Goal: Task Accomplishment & Management: Manage account settings

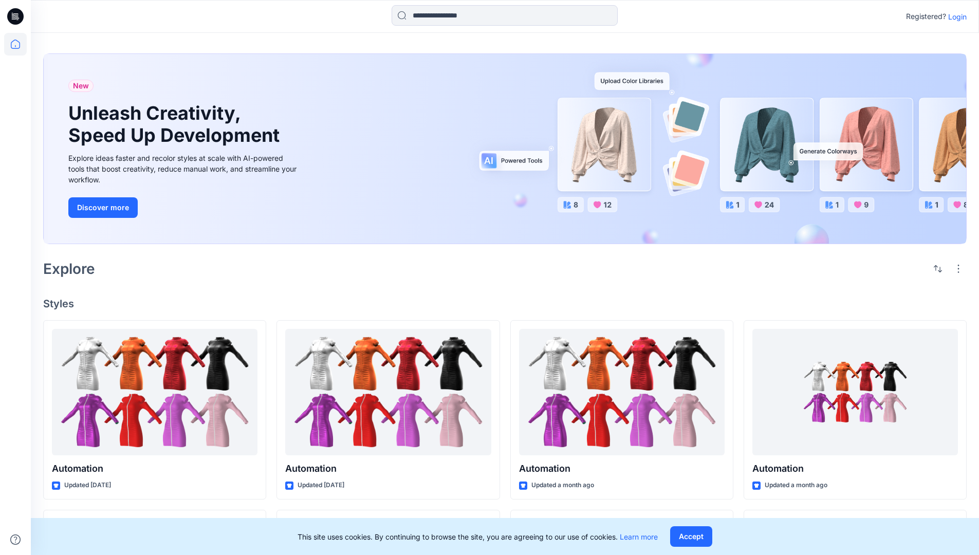
click at [955, 16] on p "Login" at bounding box center [958, 16] width 19 height 11
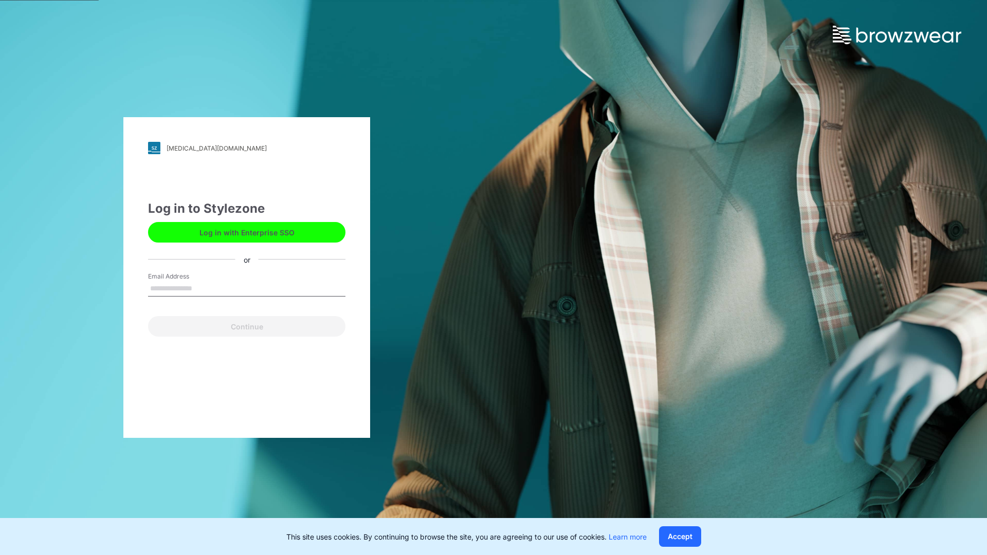
click at [203, 288] on input "Email Address" at bounding box center [246, 288] width 197 height 15
type input "**********"
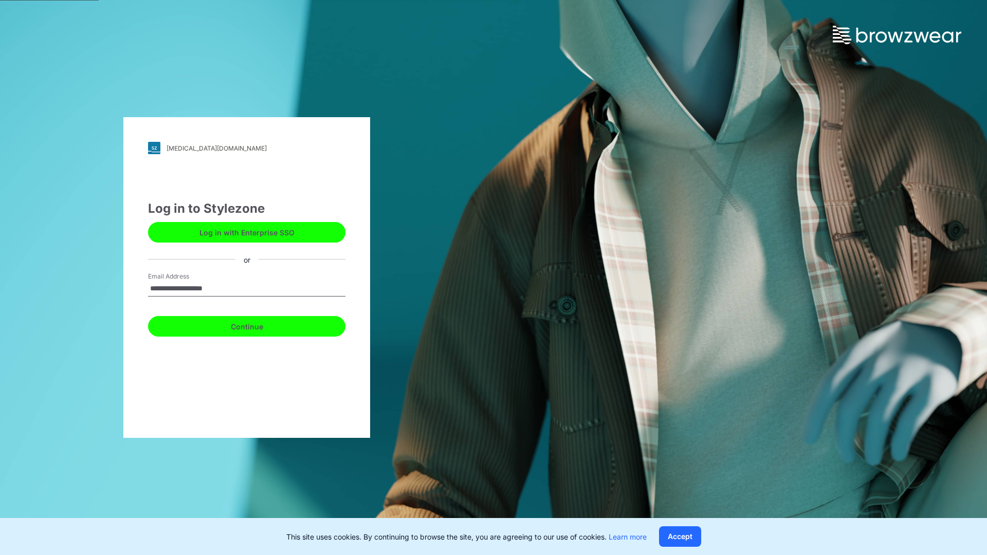
click at [258, 325] on button "Continue" at bounding box center [246, 326] width 197 height 21
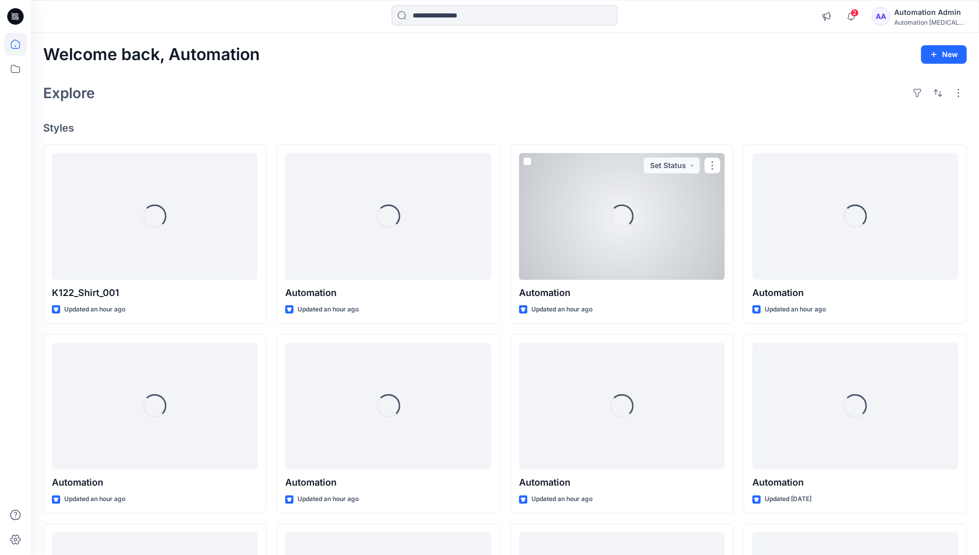
click at [20, 44] on icon at bounding box center [15, 44] width 9 height 9
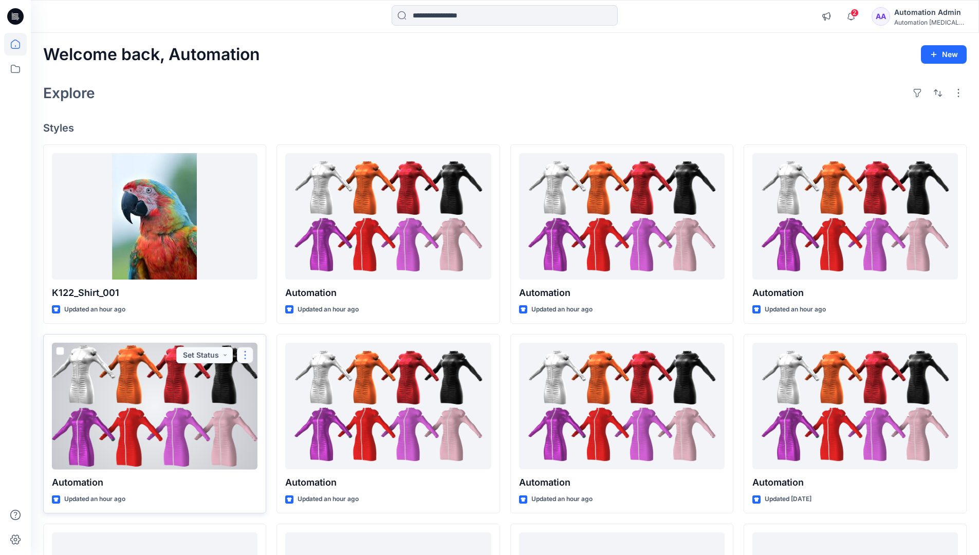
click at [245, 354] on button "button" at bounding box center [245, 355] width 16 height 16
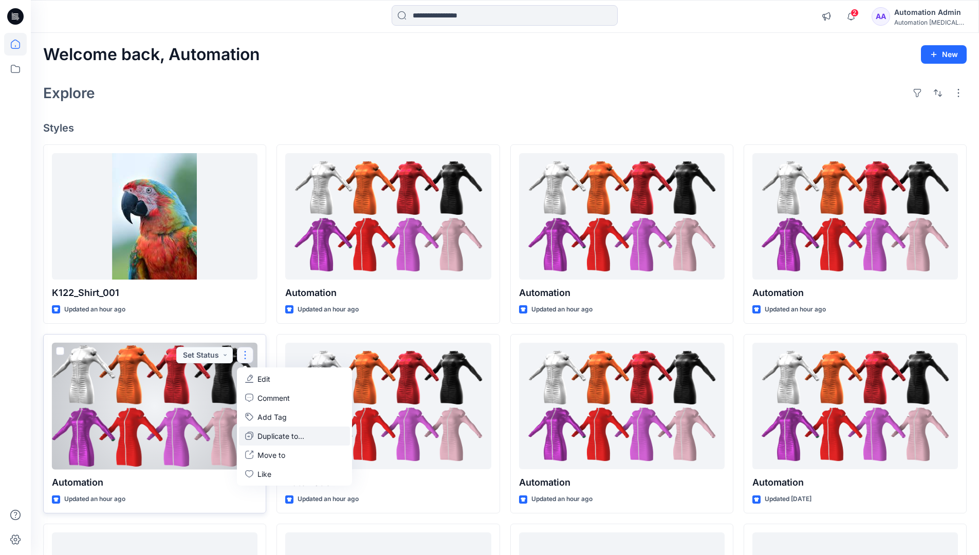
click at [261, 434] on p "Duplicate to..." at bounding box center [281, 436] width 47 height 11
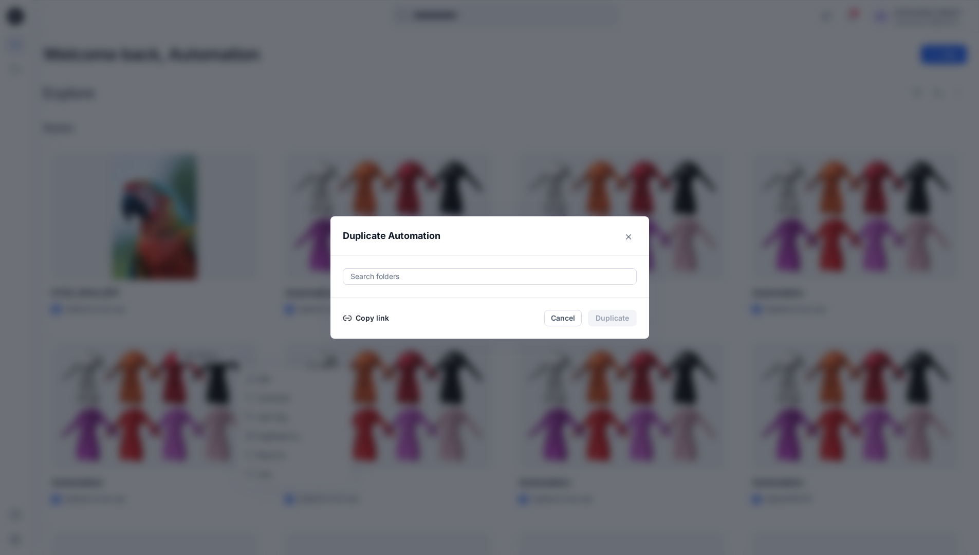
click at [387, 278] on div at bounding box center [490, 276] width 281 height 12
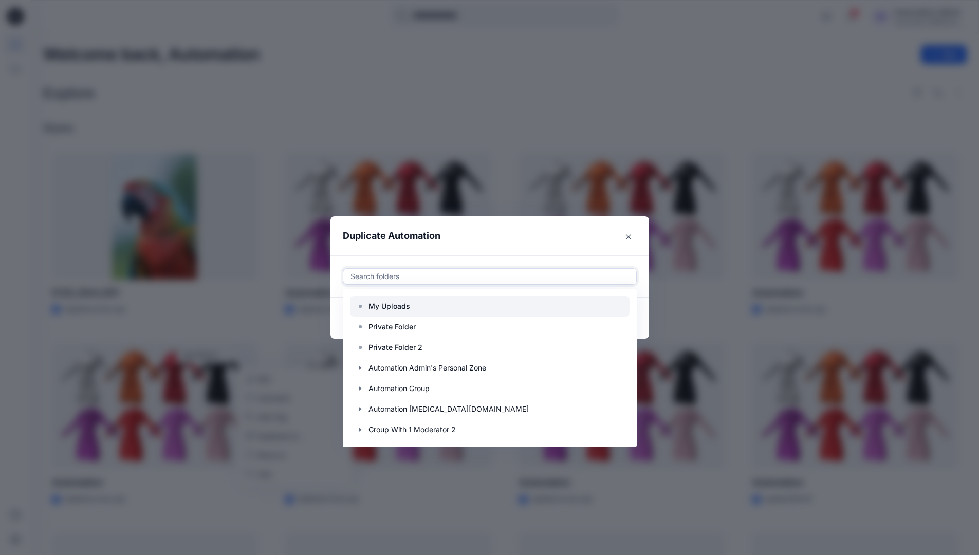
click at [395, 302] on p "My Uploads" at bounding box center [390, 306] width 42 height 12
click at [483, 242] on header "Duplicate Automation" at bounding box center [480, 235] width 298 height 39
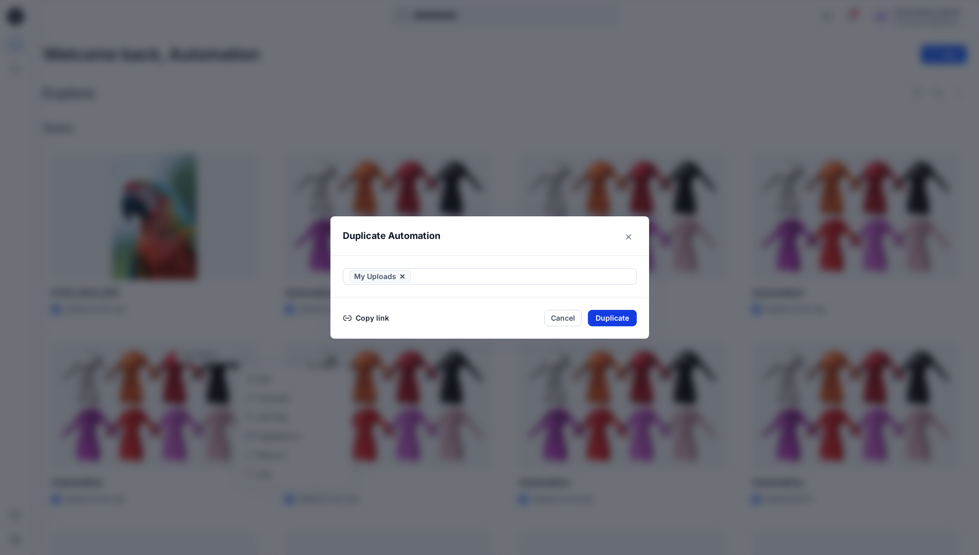
click at [623, 315] on button "Duplicate" at bounding box center [612, 318] width 49 height 16
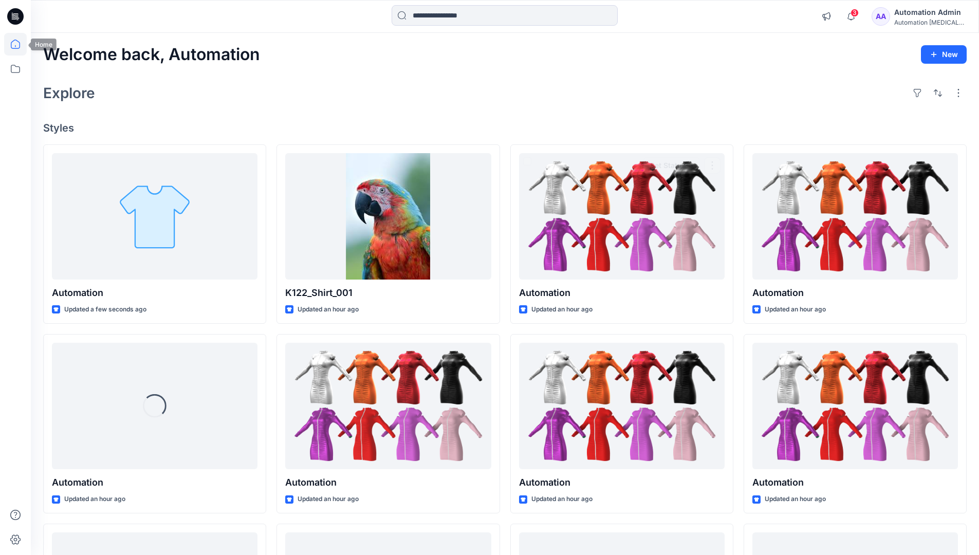
click at [10, 43] on icon at bounding box center [15, 44] width 23 height 23
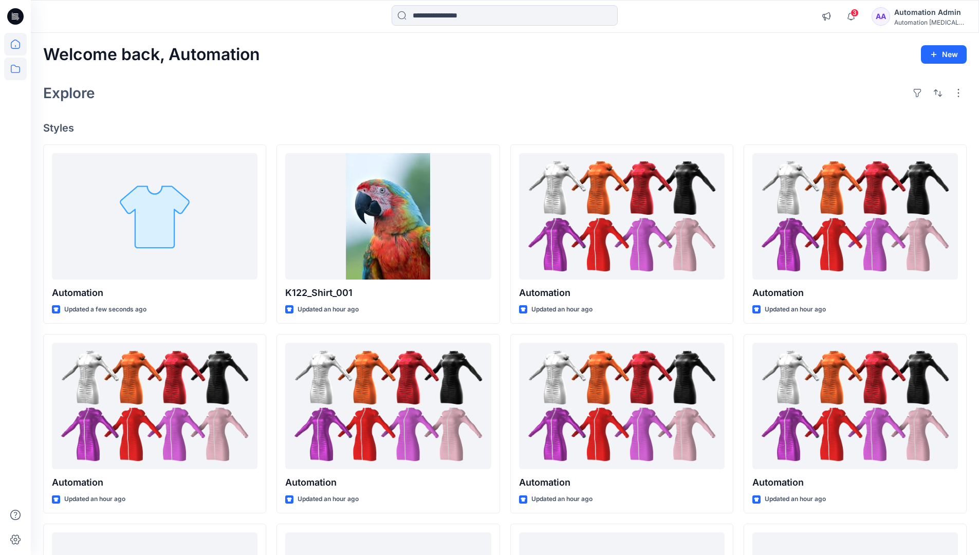
click at [17, 66] on icon at bounding box center [15, 69] width 23 height 23
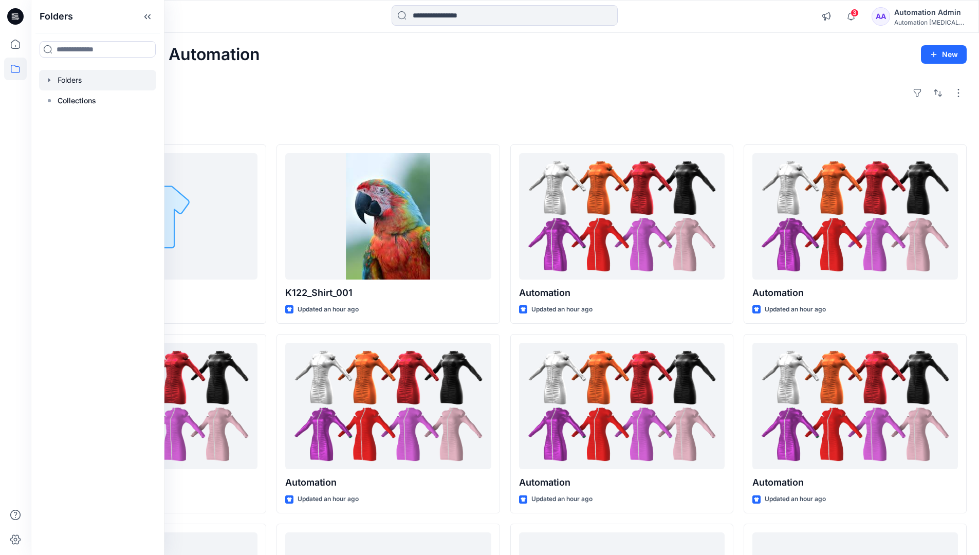
click at [75, 79] on div at bounding box center [97, 80] width 117 height 21
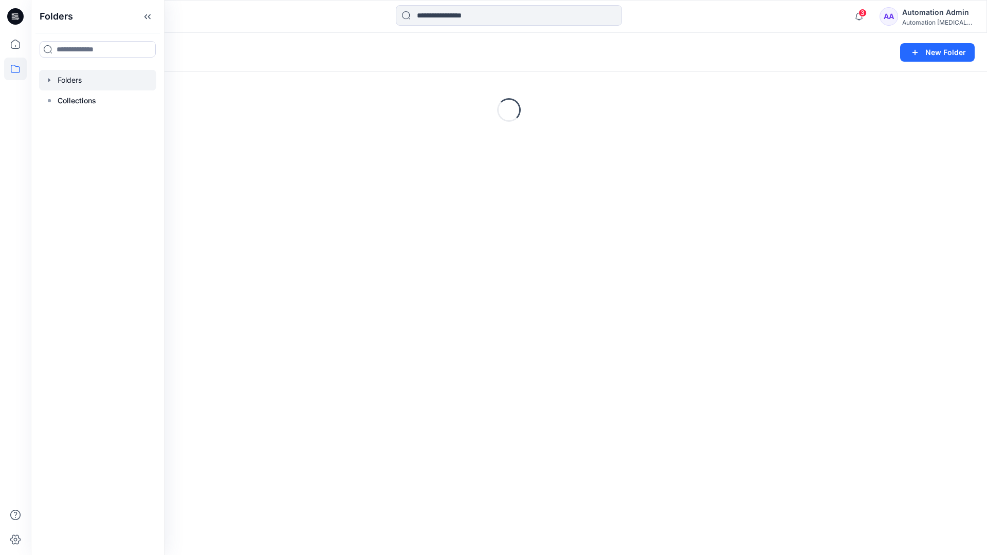
click at [924, 17] on div "Automation Admin" at bounding box center [938, 12] width 72 height 12
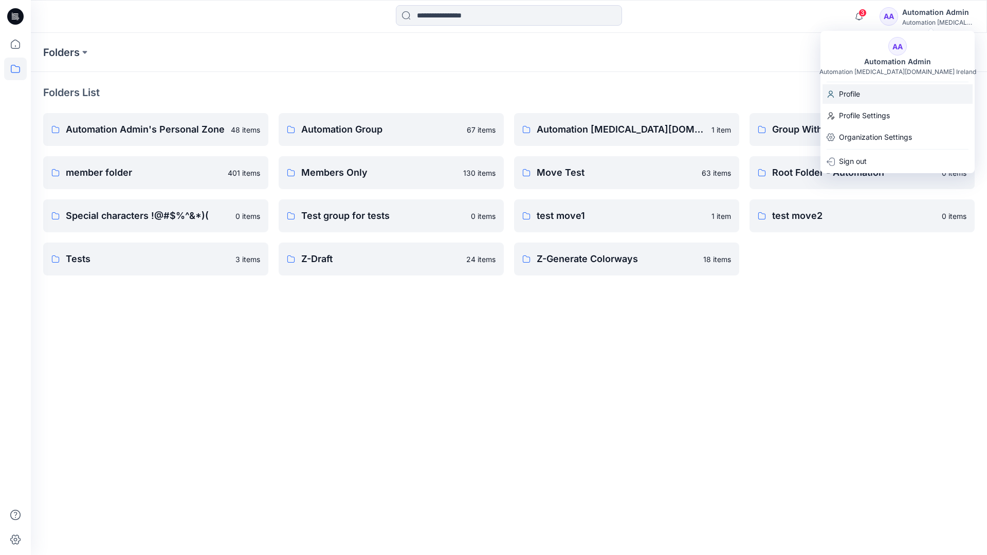
click at [857, 94] on p "Profile" at bounding box center [849, 94] width 21 height 20
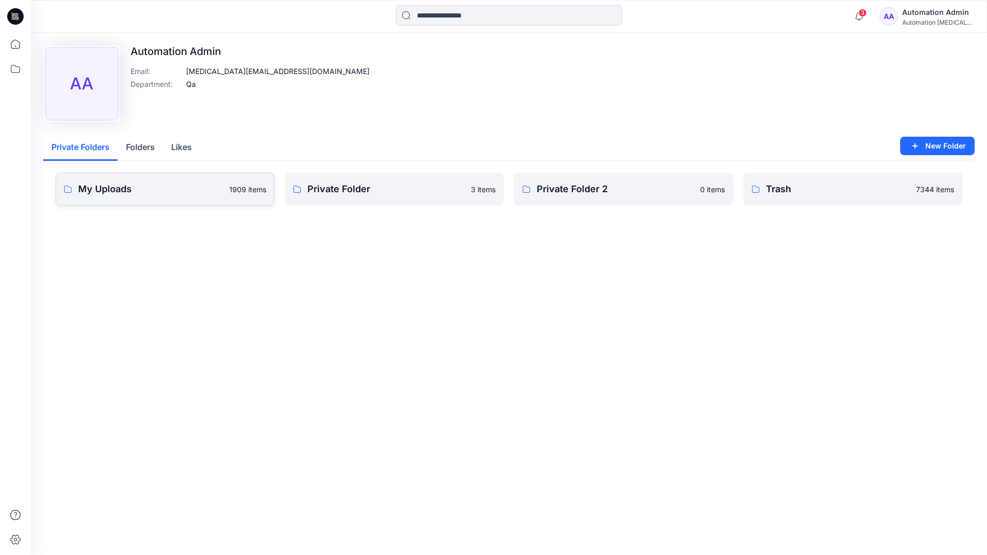
click at [180, 196] on link "My Uploads 1909 items" at bounding box center [165, 189] width 219 height 33
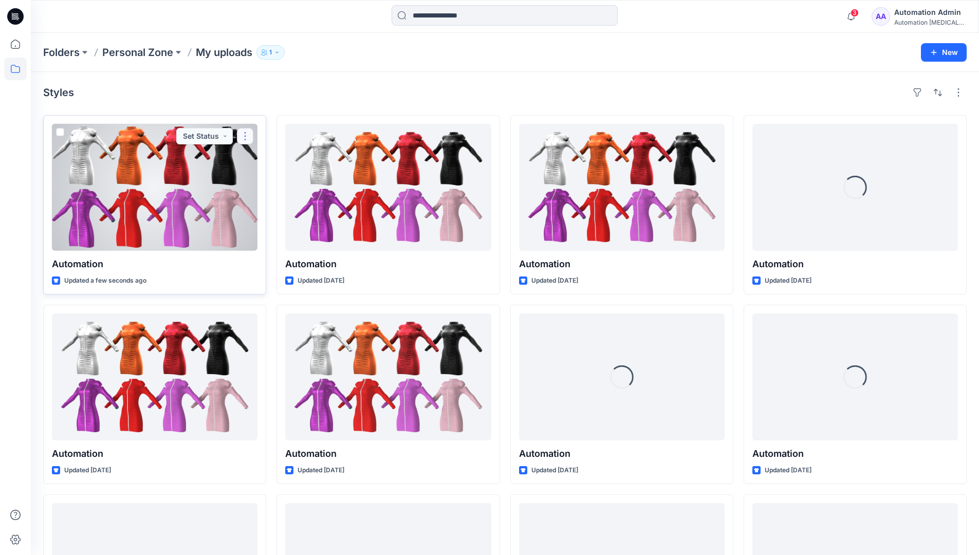
click at [244, 138] on button "button" at bounding box center [245, 136] width 16 height 16
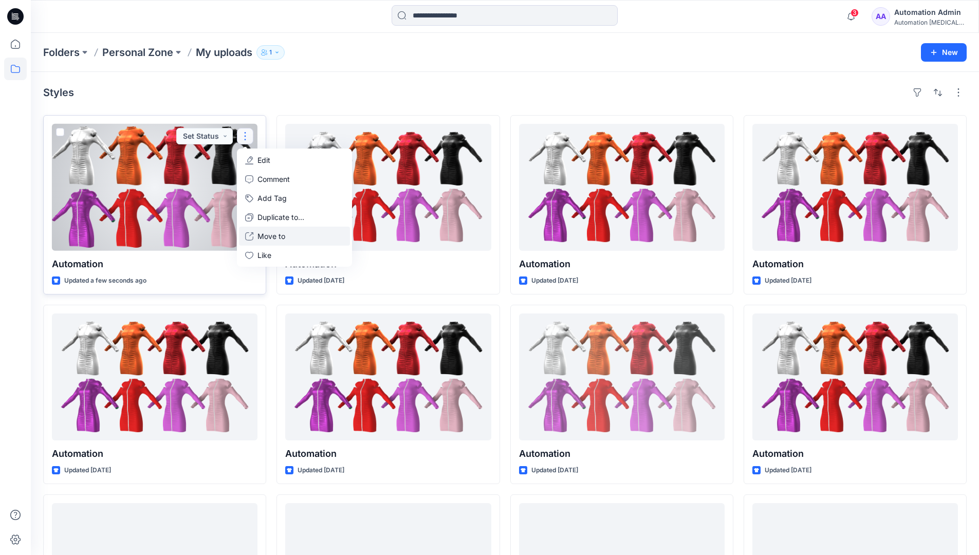
click at [257, 237] on button "Move to" at bounding box center [294, 236] width 111 height 19
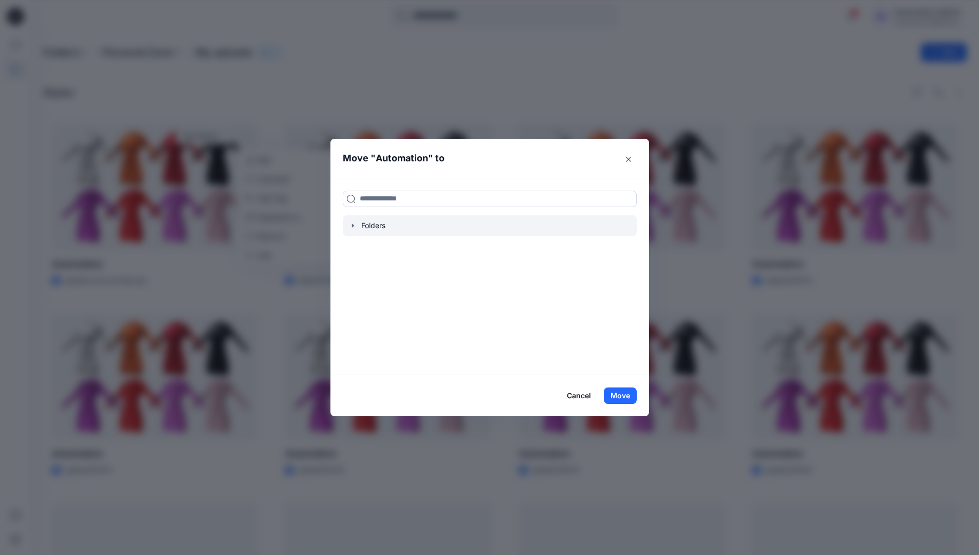
click at [357, 223] on icon "button" at bounding box center [353, 226] width 8 height 8
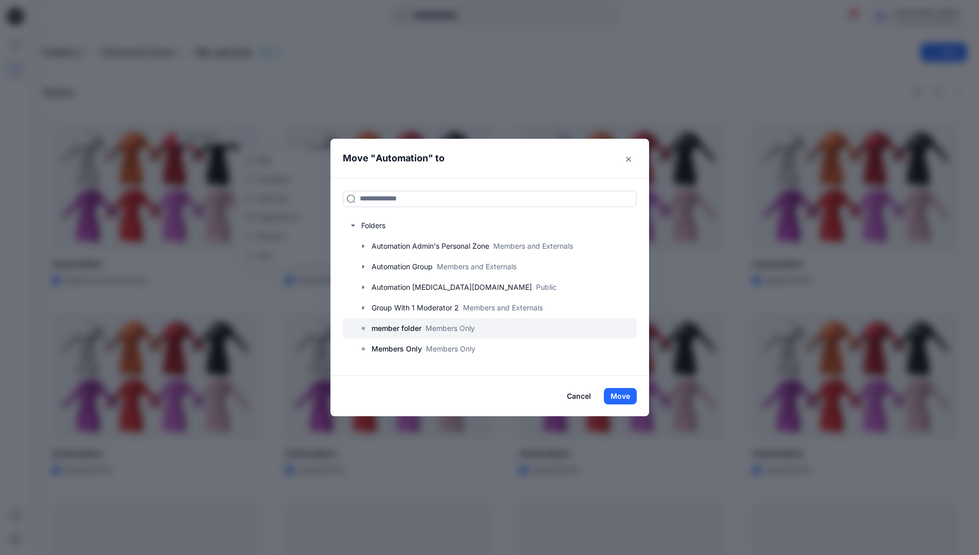
click at [394, 329] on p "member folder" at bounding box center [397, 328] width 50 height 12
click at [628, 395] on button "Move" at bounding box center [620, 396] width 33 height 16
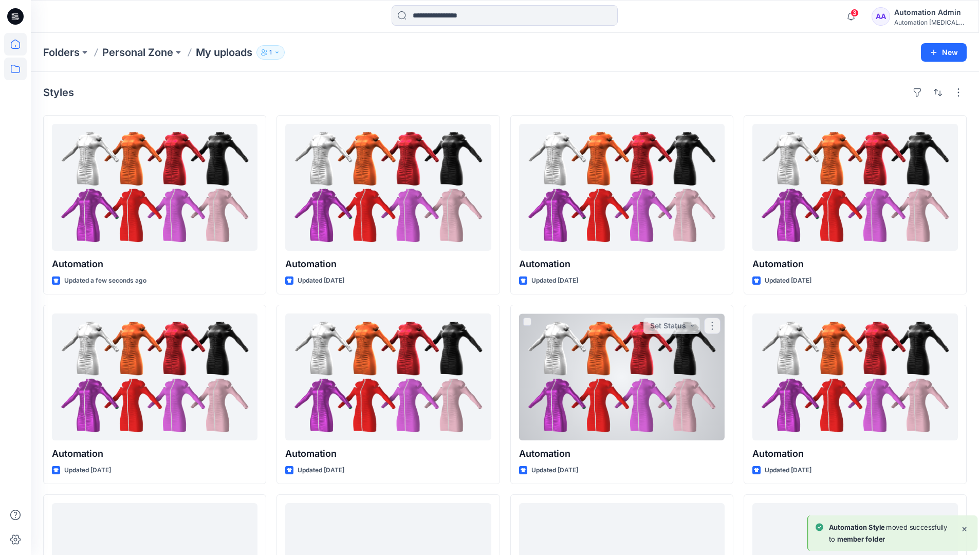
click at [16, 47] on icon at bounding box center [15, 44] width 23 height 23
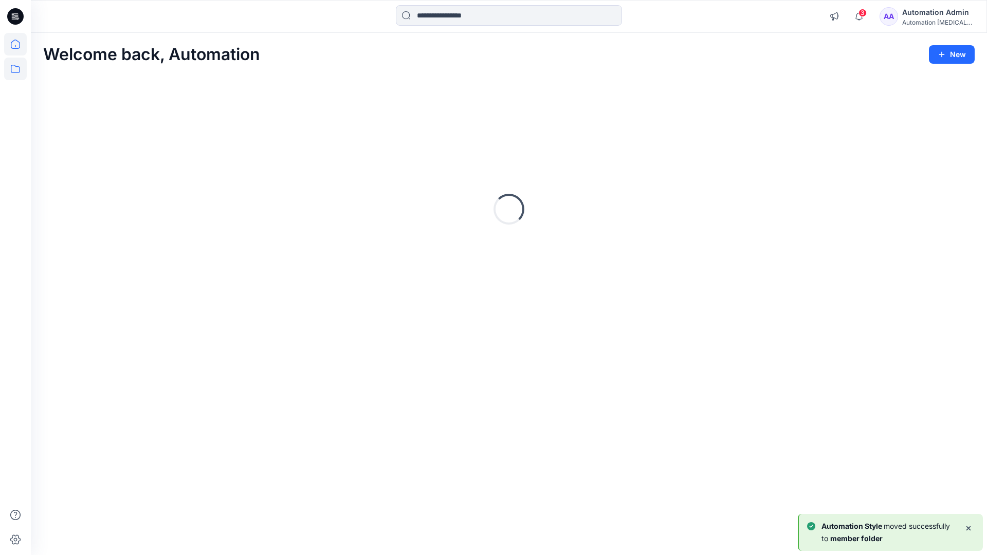
click at [16, 67] on icon at bounding box center [15, 69] width 9 height 8
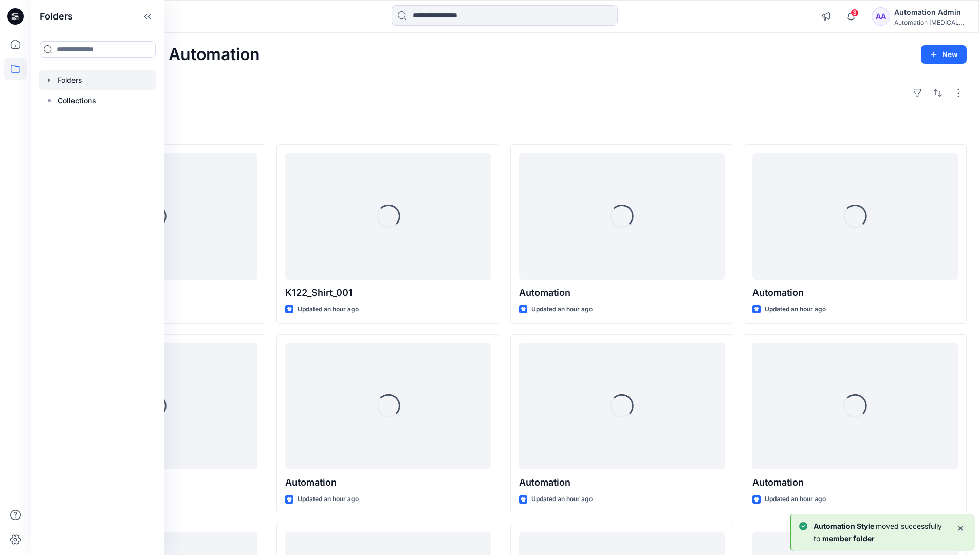
click at [75, 79] on div at bounding box center [97, 80] width 117 height 21
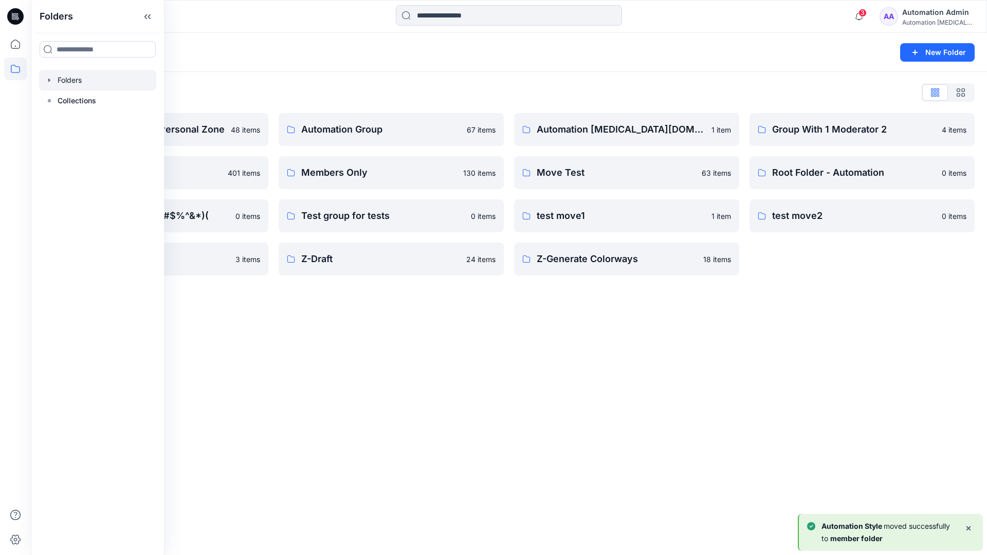
click at [412, 326] on div "Folders New Folder Folders List Automation Admin's Personal Zone 48 items membe…" at bounding box center [509, 294] width 956 height 522
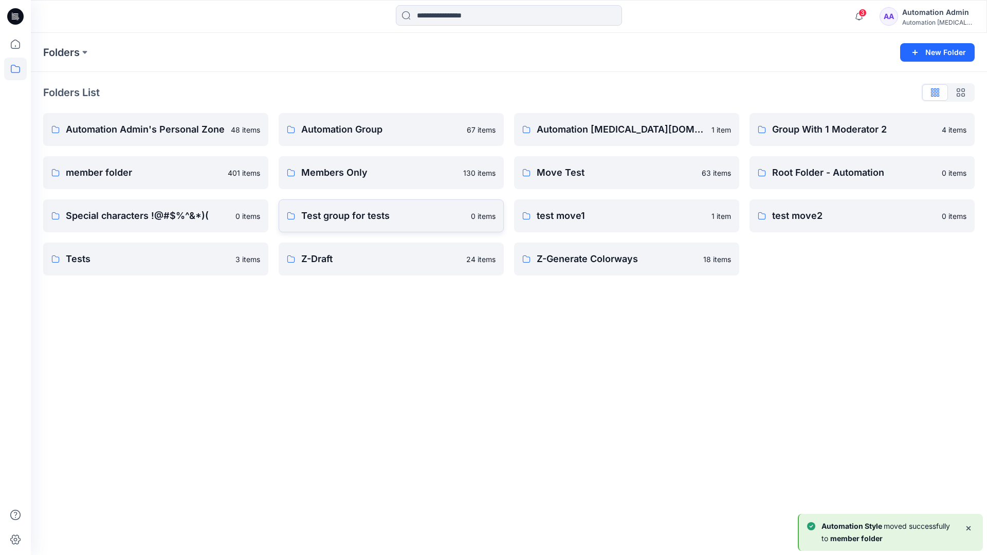
click at [381, 220] on p "Test group for tests" at bounding box center [382, 216] width 163 height 14
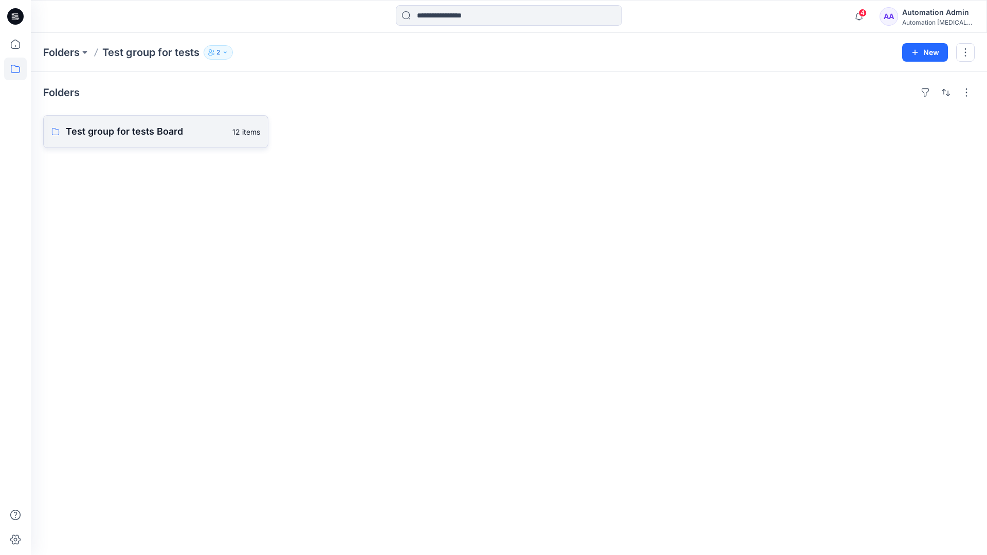
click at [176, 140] on link "Test group for tests Board 12 items" at bounding box center [155, 131] width 225 height 33
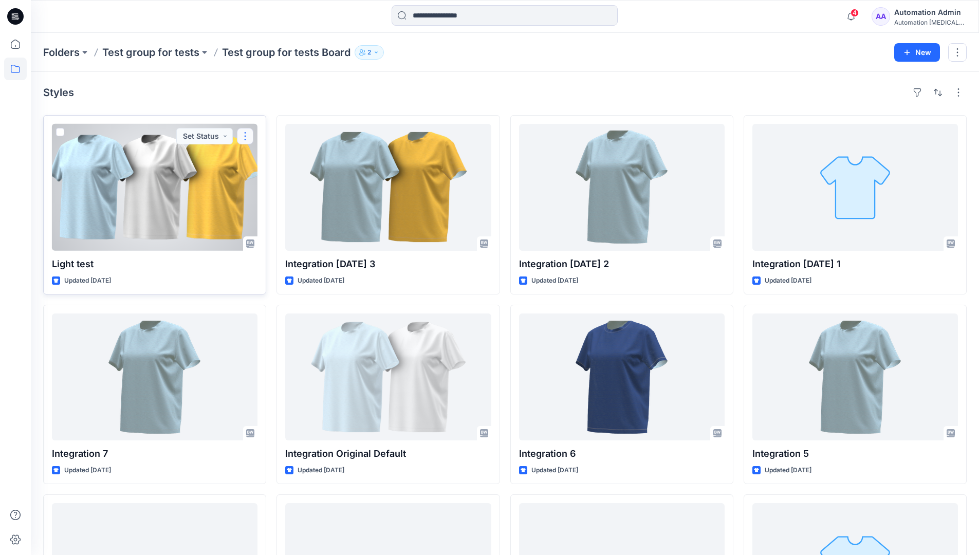
click at [248, 136] on button "button" at bounding box center [245, 136] width 16 height 16
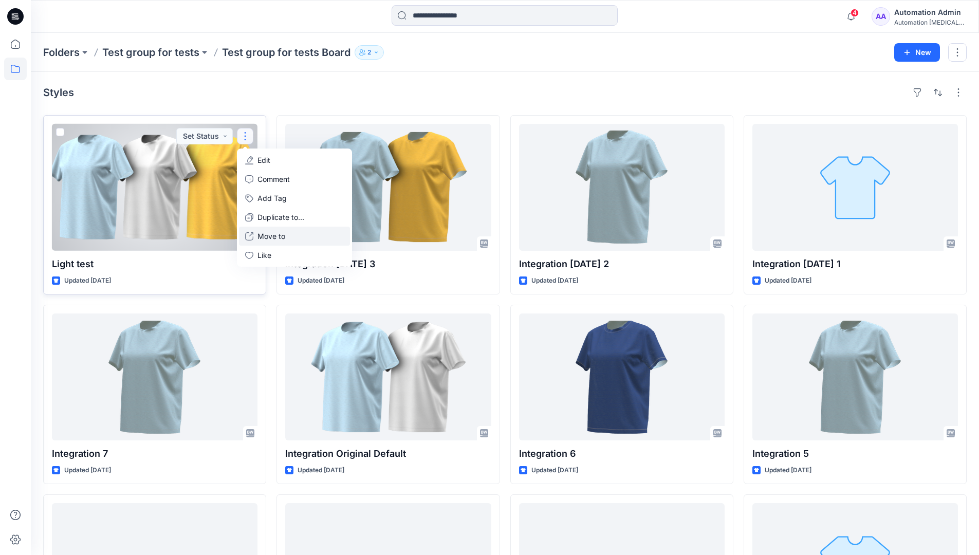
click at [270, 232] on p "Move to" at bounding box center [272, 236] width 28 height 11
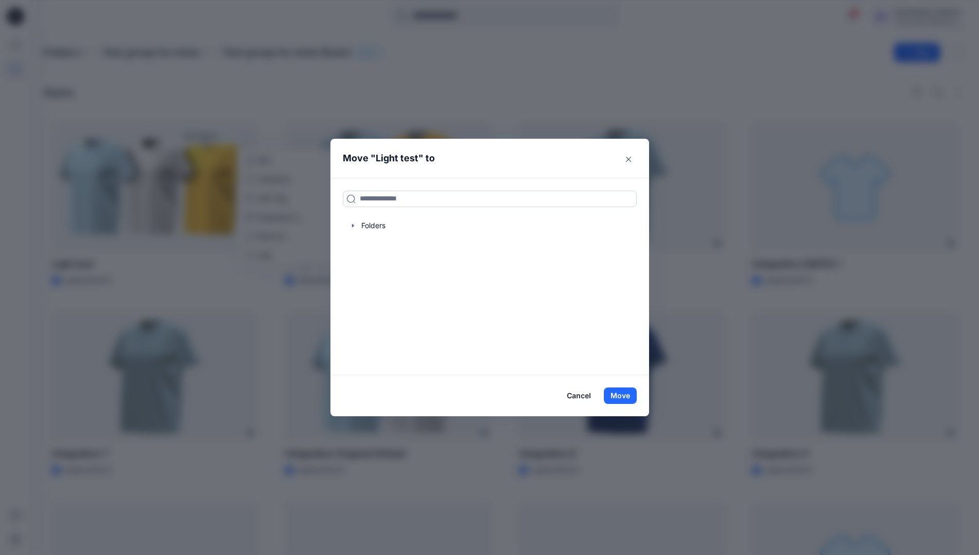
click at [379, 203] on input at bounding box center [490, 199] width 294 height 16
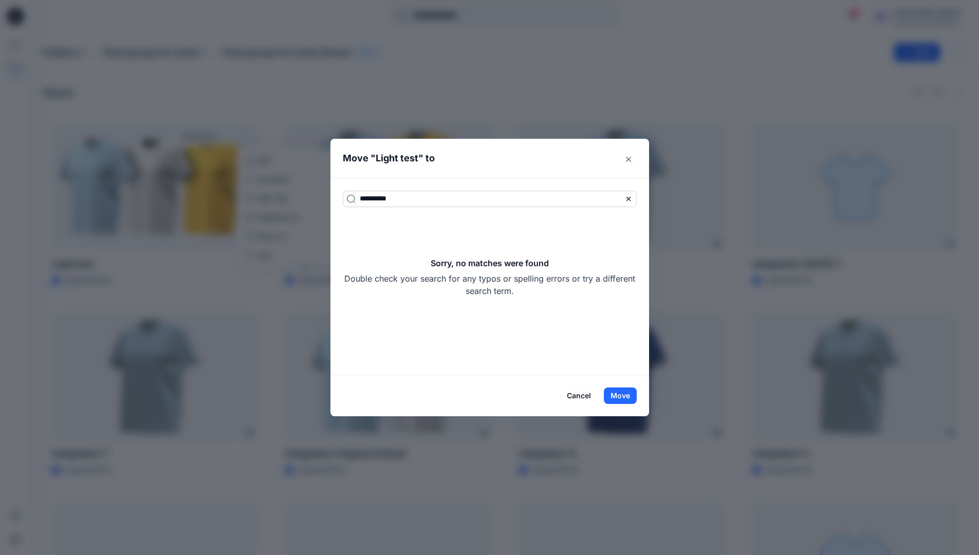
type input "**********"
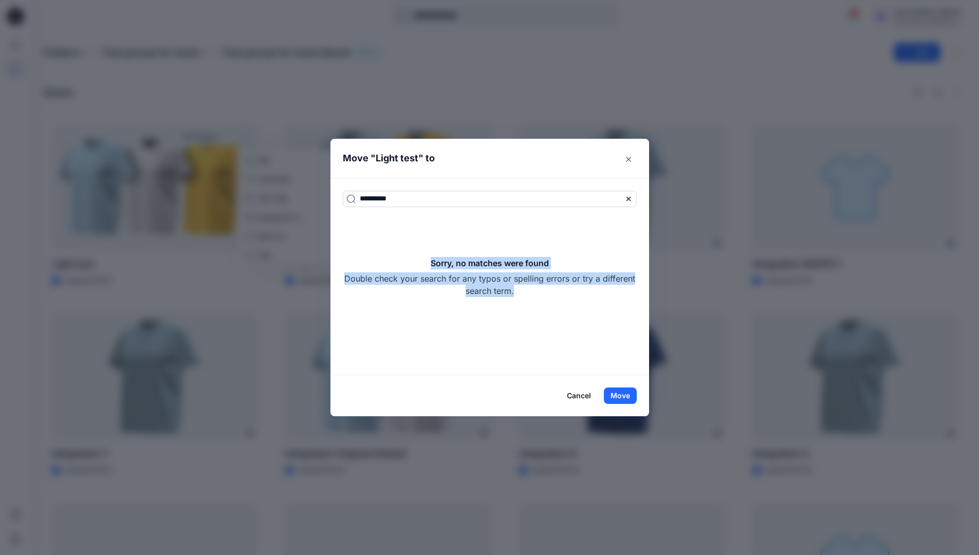
drag, startPoint x: 379, startPoint y: 203, endPoint x: 557, endPoint y: 287, distance: 196.6
click at [557, 287] on div "Sorry, no matches were found Double check your search for any typos or spelling…" at bounding box center [490, 277] width 294 height 40
click at [630, 391] on button "Move" at bounding box center [620, 396] width 33 height 16
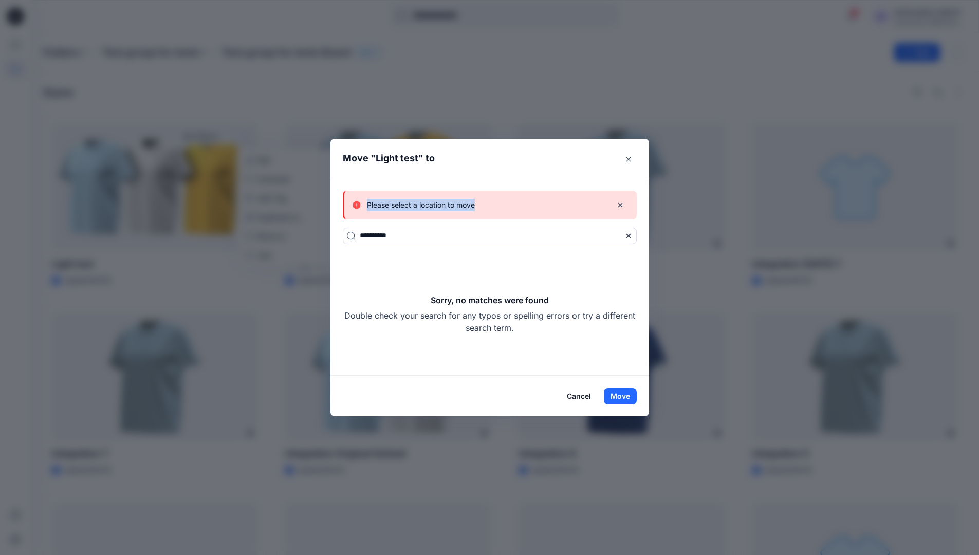
drag, startPoint x: 630, startPoint y: 391, endPoint x: 485, endPoint y: 205, distance: 235.8
click at [485, 205] on div "Please select a location to move" at bounding box center [478, 205] width 251 height 12
click at [578, 395] on button "Cancel" at bounding box center [579, 396] width 38 height 16
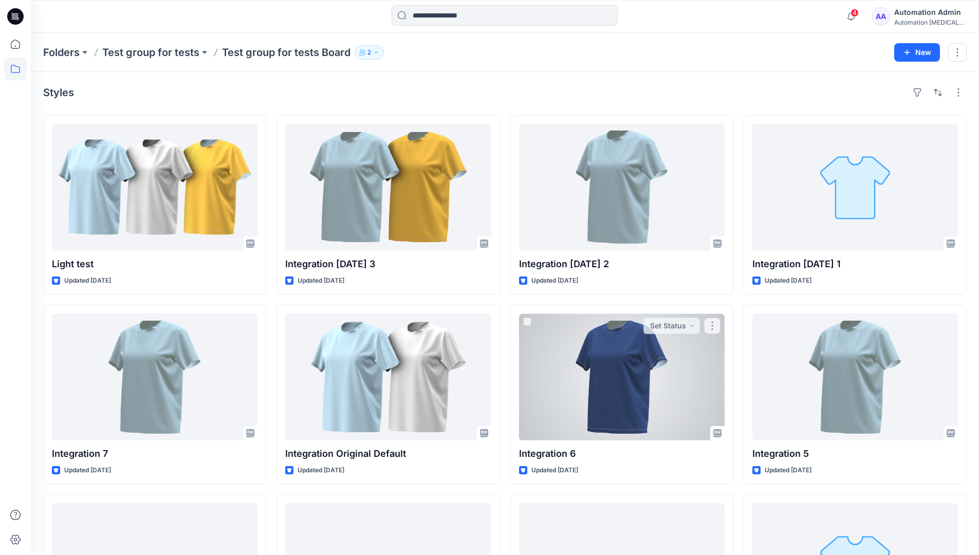
click at [924, 13] on div "Automation Admin" at bounding box center [931, 12] width 72 height 12
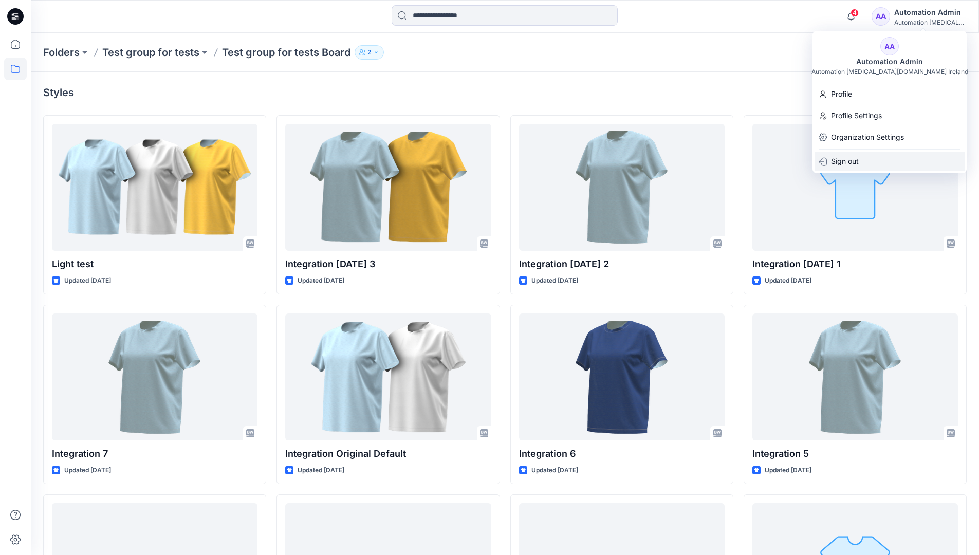
click at [840, 164] on p "Sign out" at bounding box center [845, 162] width 28 height 20
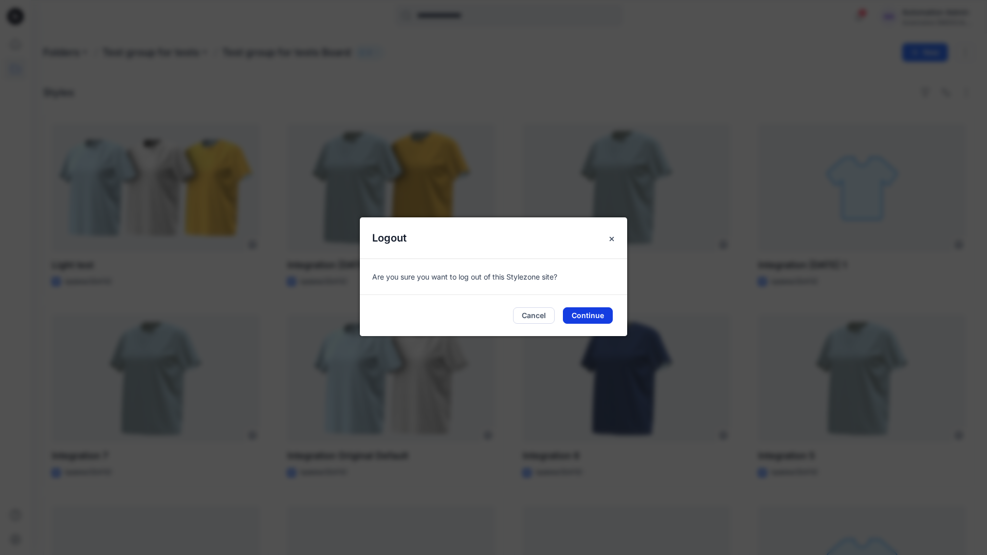
click at [599, 318] on button "Continue" at bounding box center [588, 315] width 50 height 16
